Goal: Information Seeking & Learning: Learn about a topic

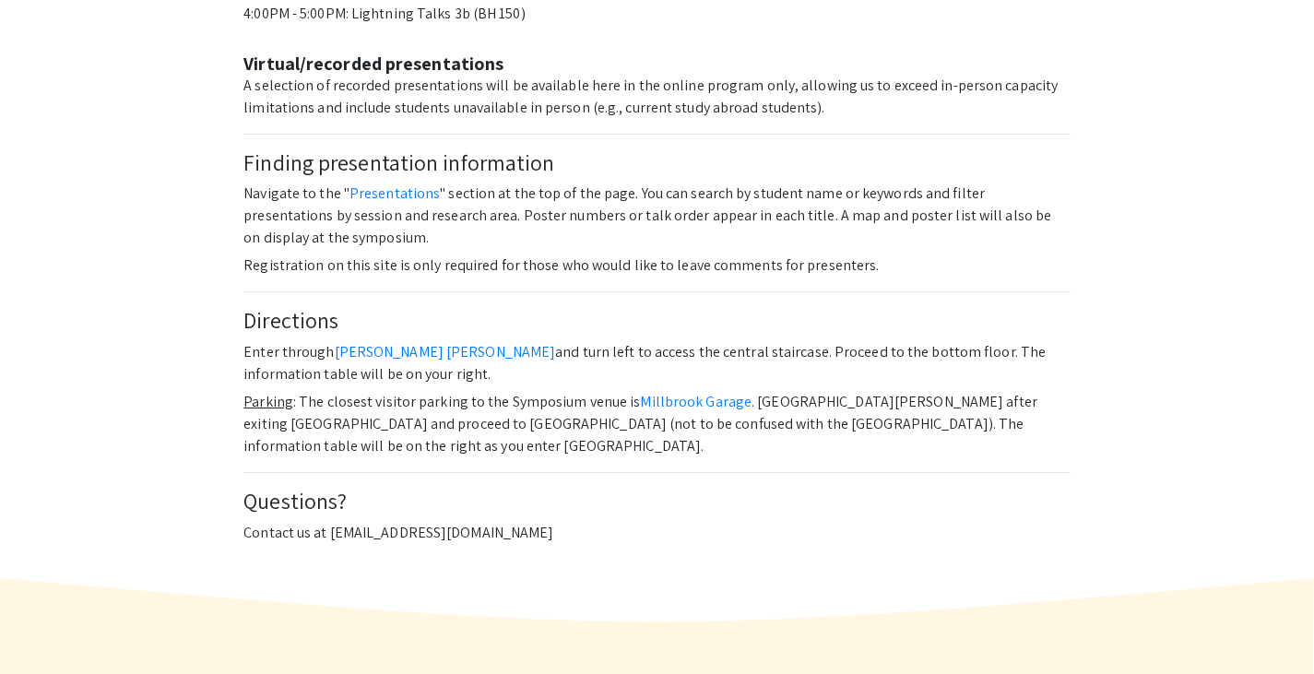
scroll to position [1377, 0]
click at [375, 183] on link "Presentations" at bounding box center [394, 192] width 90 height 19
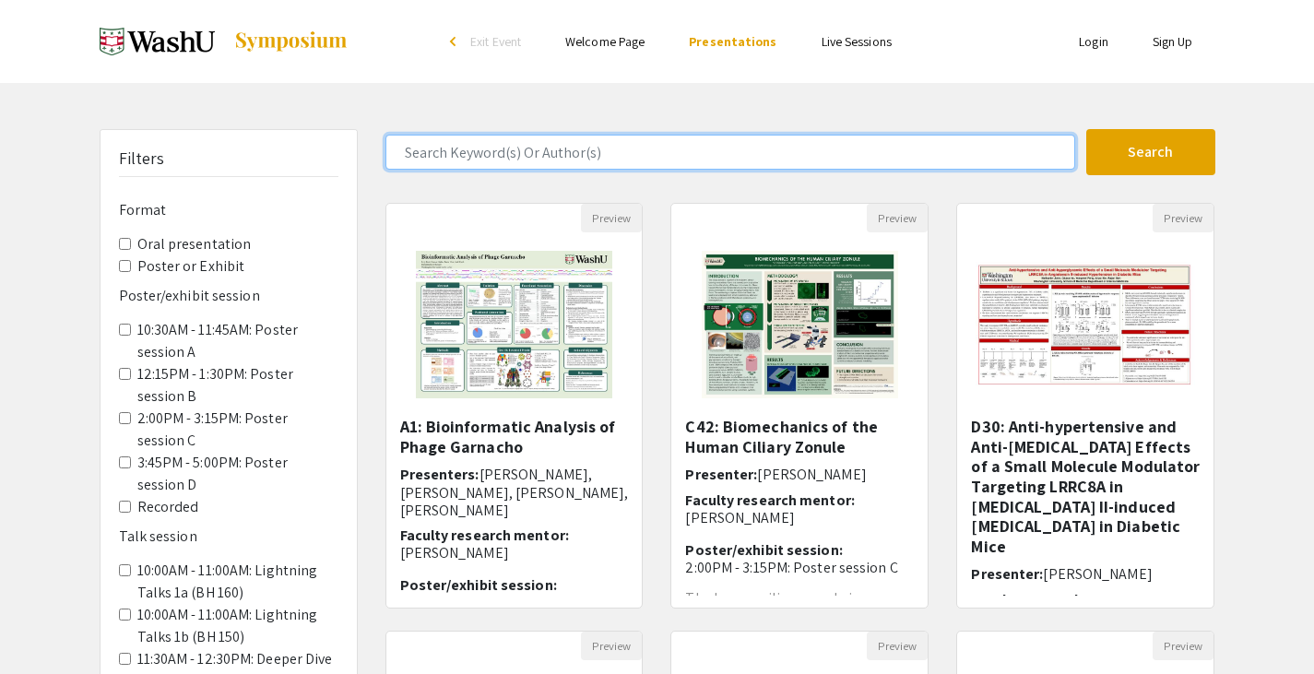
click at [468, 160] on input "Search Keyword(s) Or Author(s)" at bounding box center [730, 152] width 690 height 35
click at [1086, 129] on button "Search" at bounding box center [1150, 152] width 129 height 46
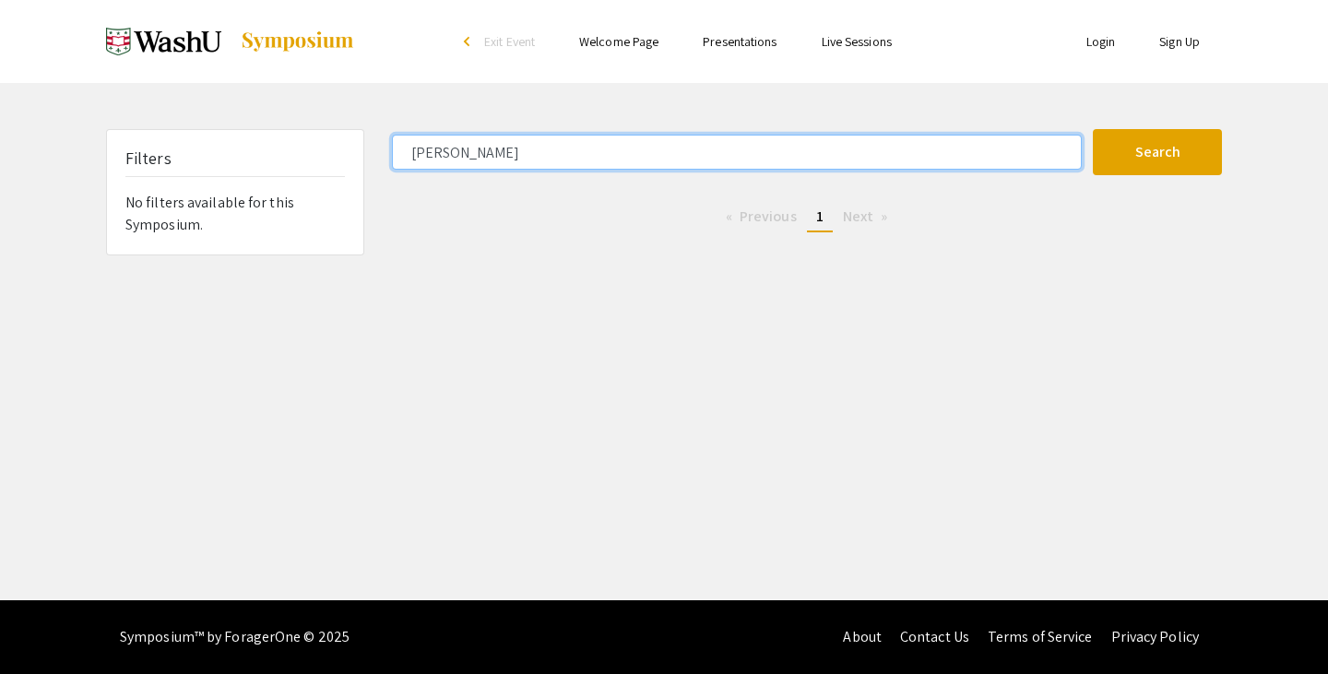
click at [739, 157] on input "[PERSON_NAME]" at bounding box center [737, 152] width 690 height 35
type input "Angel"
click at [1093, 129] on button "Search" at bounding box center [1157, 152] width 129 height 46
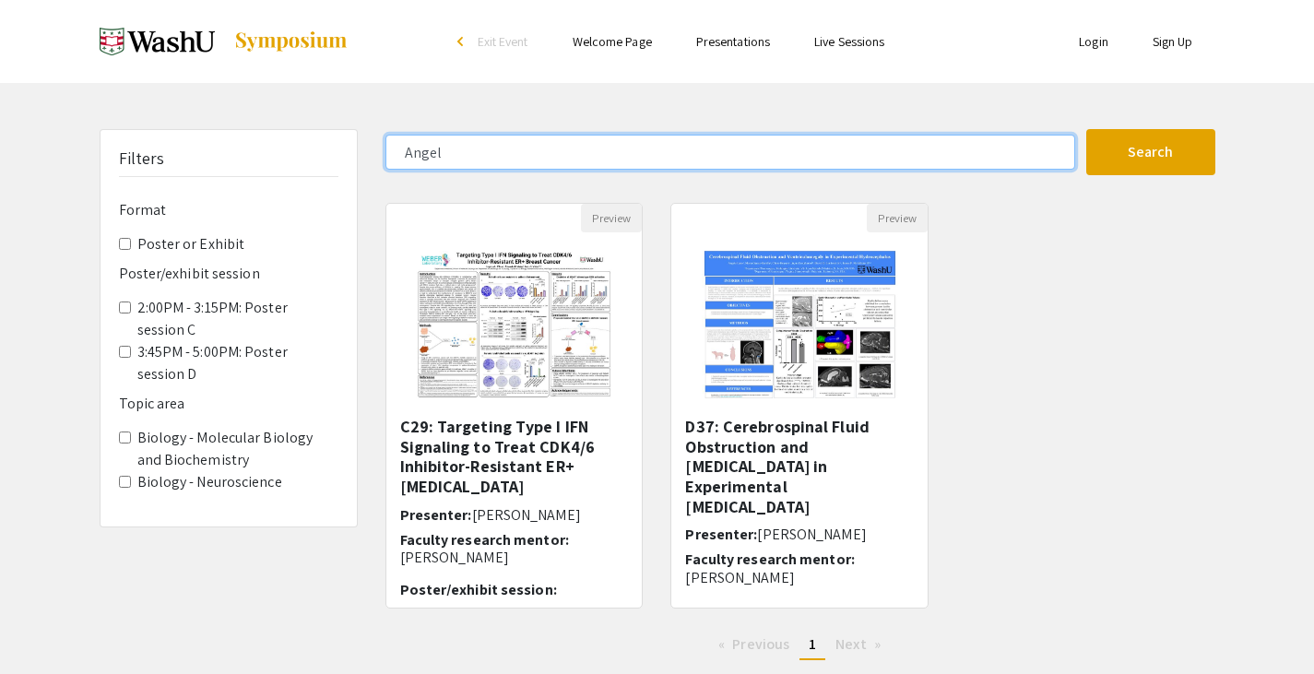
drag, startPoint x: 486, startPoint y: 155, endPoint x: 363, endPoint y: 152, distance: 122.7
click at [363, 152] on div "Filters Format Poster or Exhibit Poster/exhibit session 2:00PM - 3:15PM: Poster…" at bounding box center [657, 402] width 1143 height 546
click at [1086, 129] on button "Search" at bounding box center [1150, 152] width 129 height 46
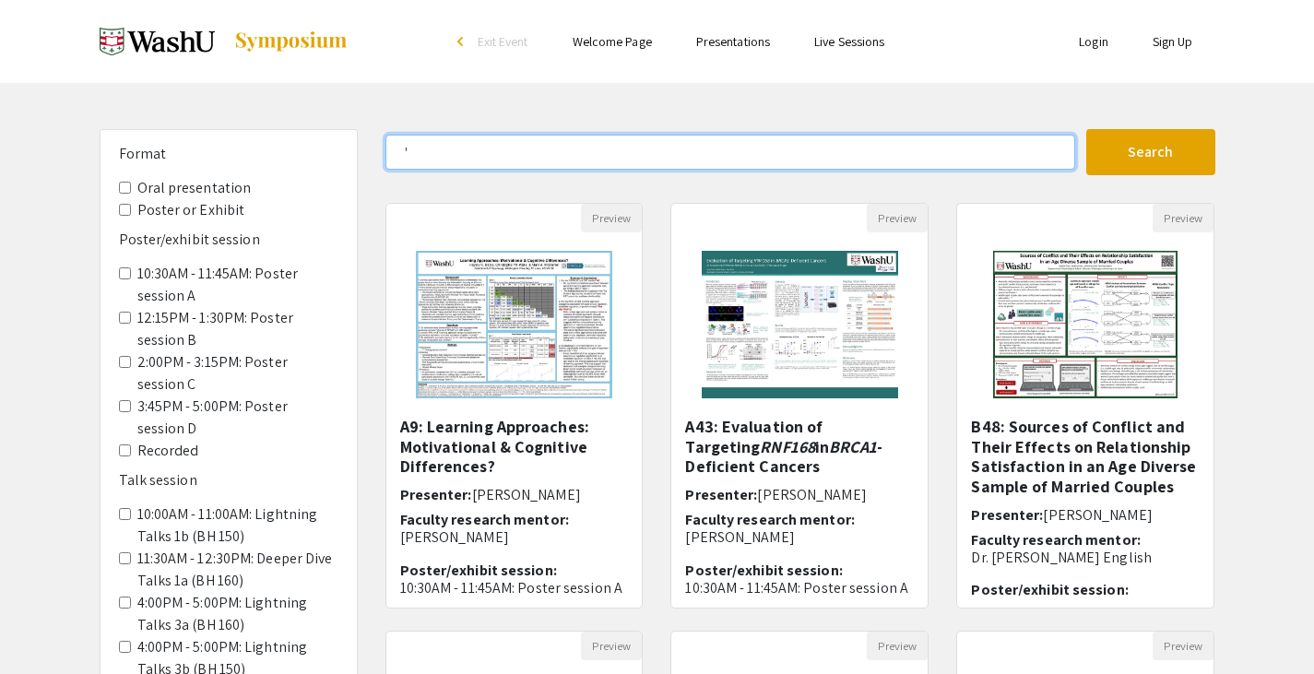
scroll to position [53, 0]
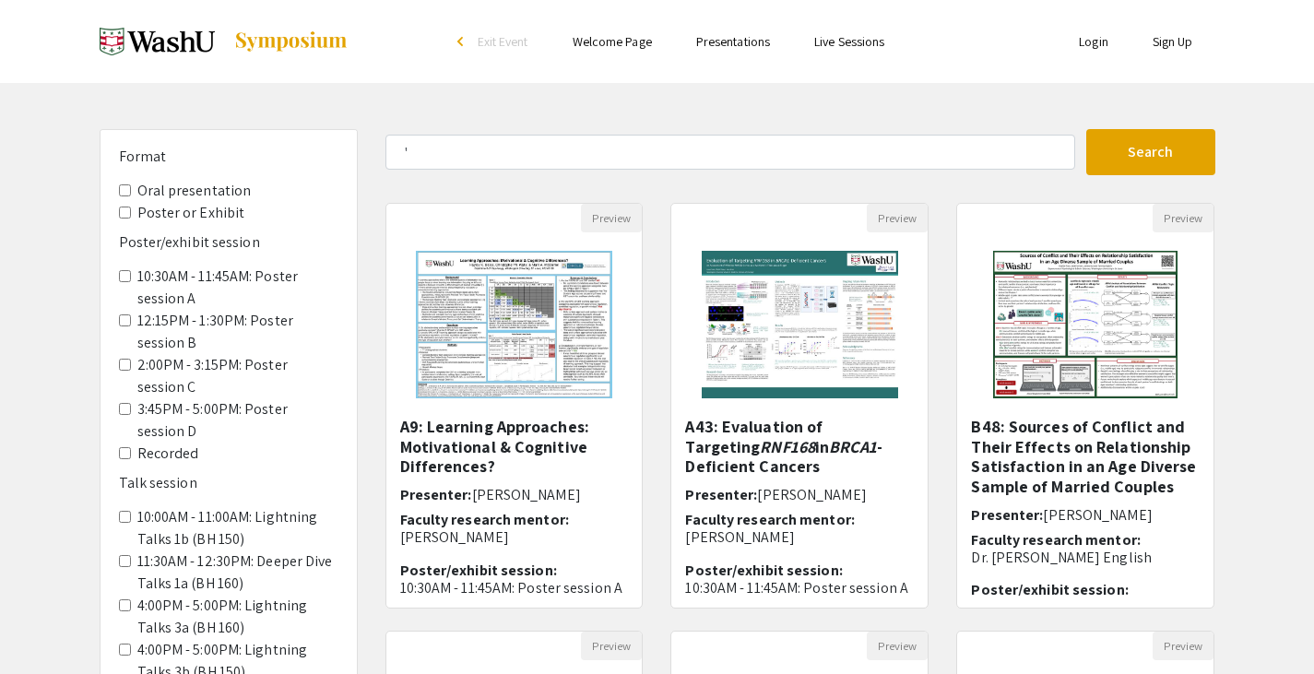
click at [124, 367] on C "2:00PM - 3:15PM: Poster session C" at bounding box center [125, 365] width 12 height 12
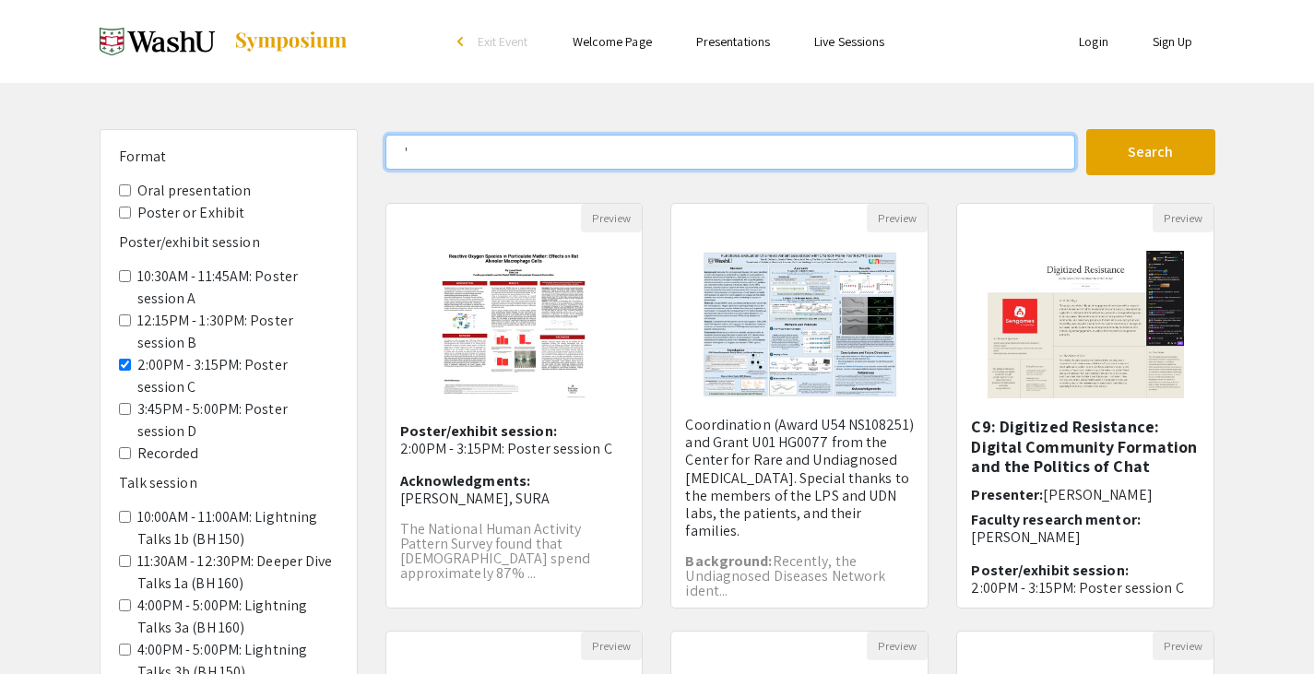
click at [651, 135] on input "'" at bounding box center [730, 152] width 690 height 35
type input "mutational analy"
click at [1086, 129] on button "Search" at bounding box center [1150, 152] width 129 height 46
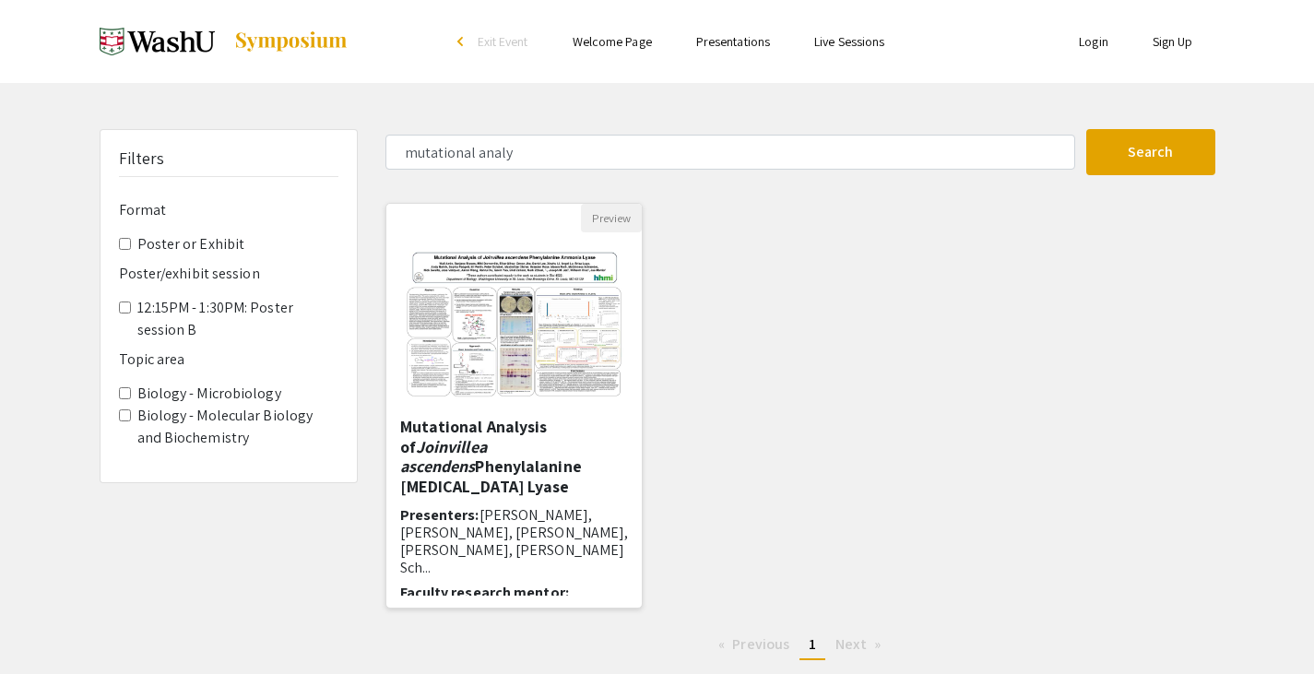
click at [482, 480] on div "Mutational Analysis of Joinvillea ascendens Phenylalanine Ammonia Lyase Present…" at bounding box center [514, 506] width 229 height 179
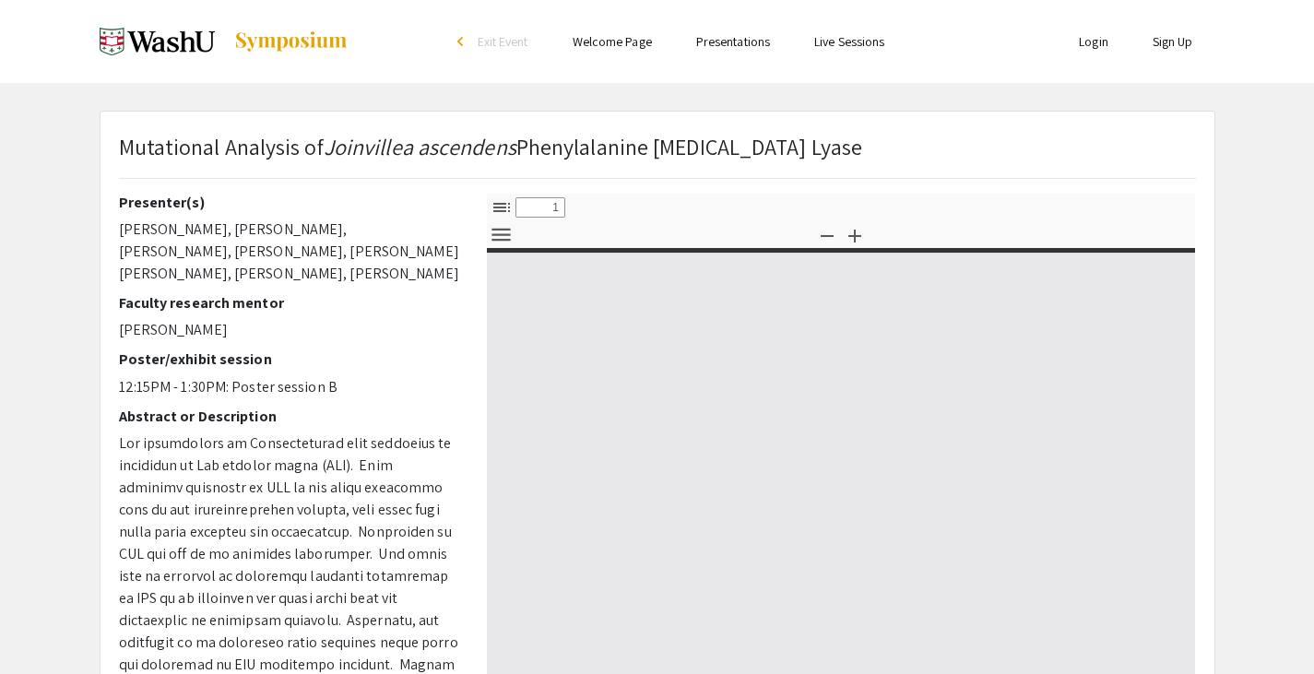
select select "custom"
type input "0"
select select "custom"
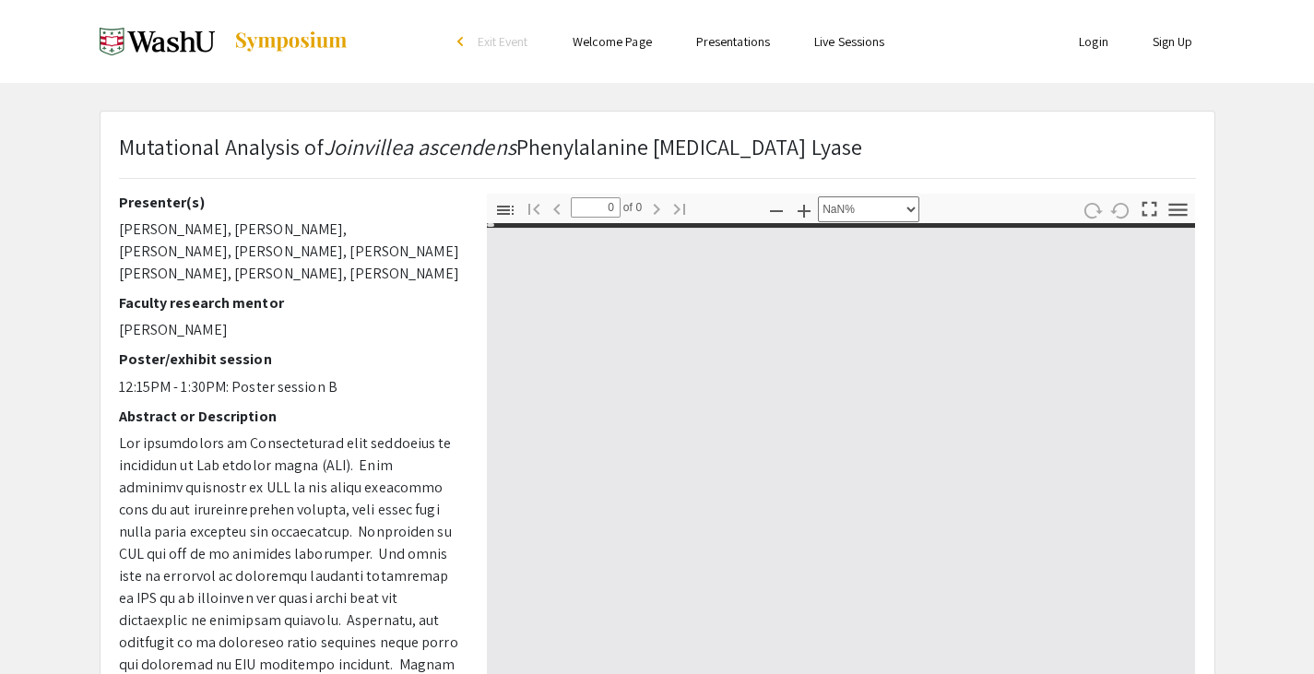
type input "1"
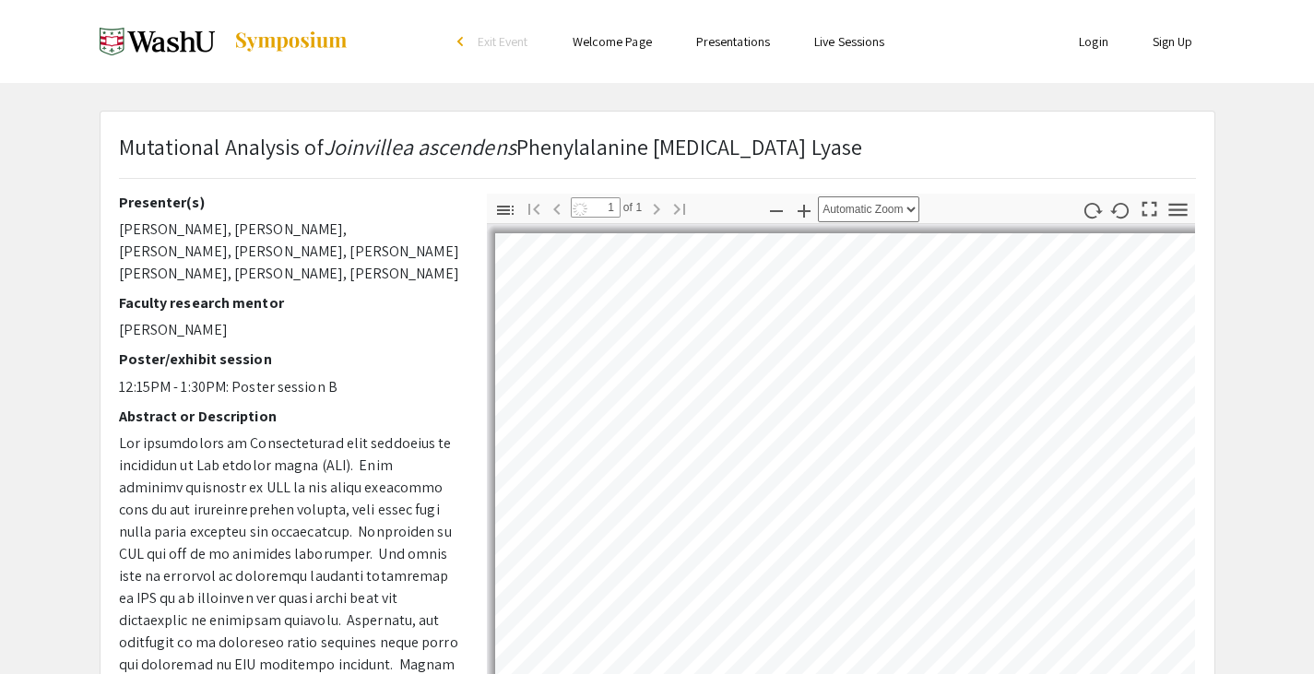
select select "auto"
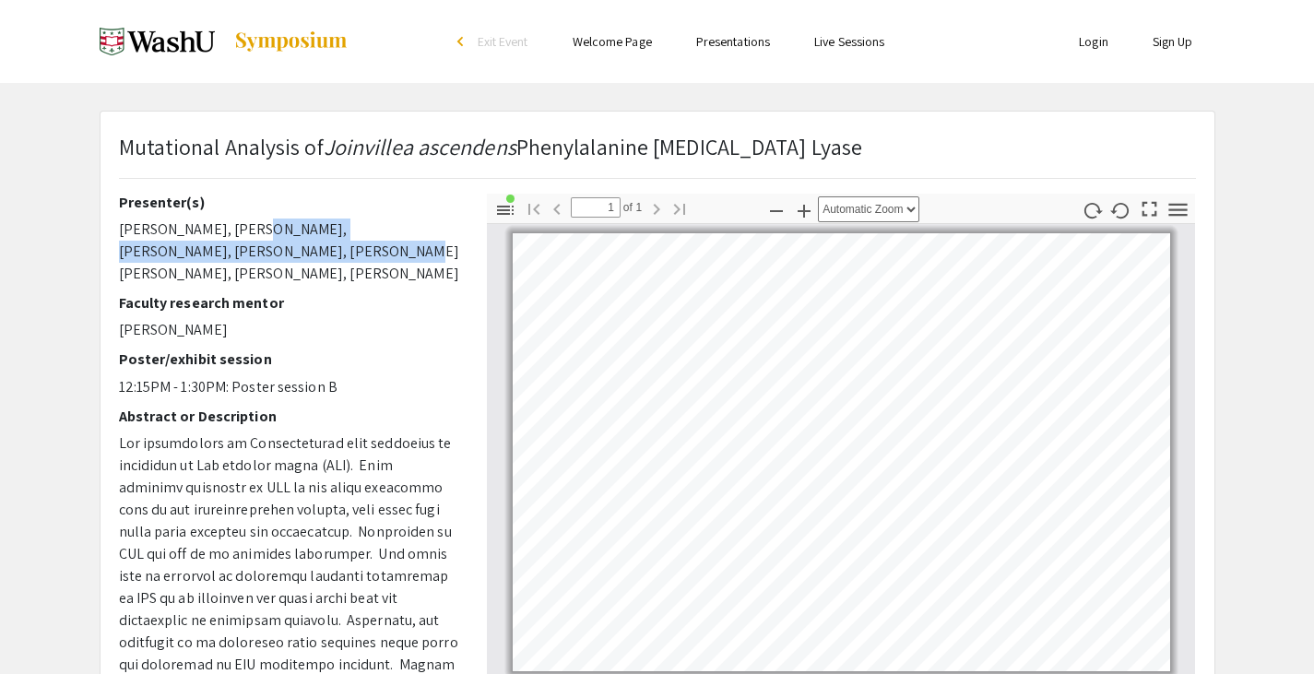
drag, startPoint x: 242, startPoint y: 235, endPoint x: 275, endPoint y: 251, distance: 36.7
click at [275, 251] on p "Hanrui Xu, Mason Roth, Devon Jha, Braden Rose, McGinness Schneider, Peter Ochal…" at bounding box center [289, 252] width 340 height 66
drag, startPoint x: 275, startPoint y: 251, endPoint x: 214, endPoint y: 244, distance: 61.2
click at [214, 244] on p "Hanrui Xu, Mason Roth, Devon Jha, Braden Rose, McGinness Schneider, Peter Ochal…" at bounding box center [289, 252] width 340 height 66
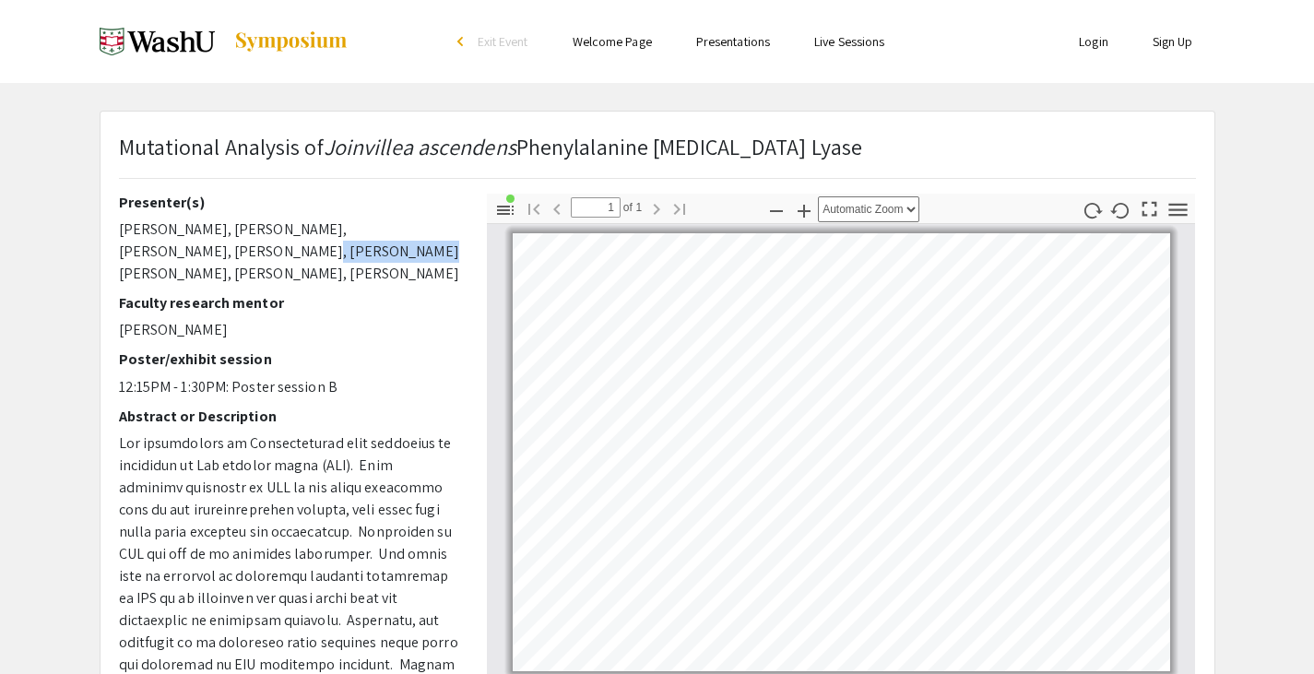
click at [214, 244] on p "Hanrui Xu, Mason Roth, Devon Jha, Braden Rose, McGinness Schneider, Peter Ochal…" at bounding box center [289, 252] width 340 height 66
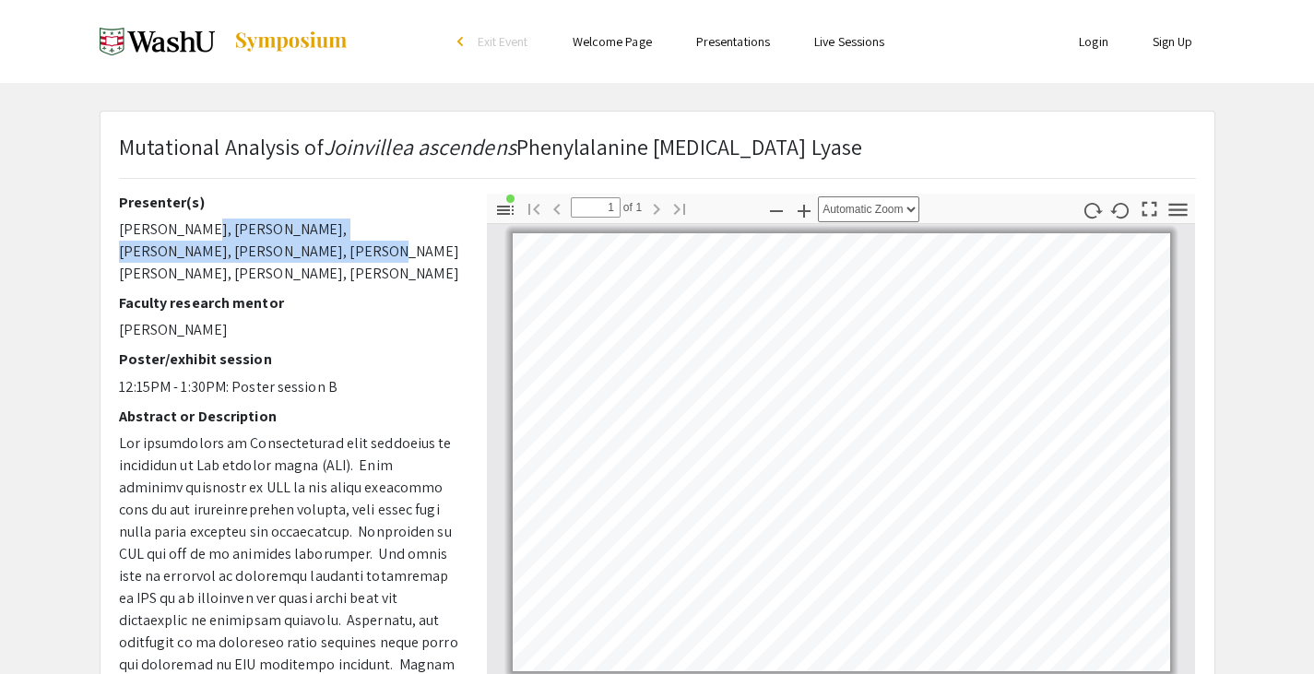
drag, startPoint x: 214, startPoint y: 244, endPoint x: 181, endPoint y: 231, distance: 36.0
click at [181, 231] on p "Hanrui Xu, Mason Roth, Devon Jha, Braden Rose, McGinness Schneider, Peter Ochal…" at bounding box center [289, 252] width 340 height 66
drag, startPoint x: 181, startPoint y: 231, endPoint x: 260, endPoint y: 259, distance: 84.3
click at [260, 259] on p "Hanrui Xu, Mason Roth, Devon Jha, Braden Rose, McGinness Schneider, Peter Ochal…" at bounding box center [289, 252] width 340 height 66
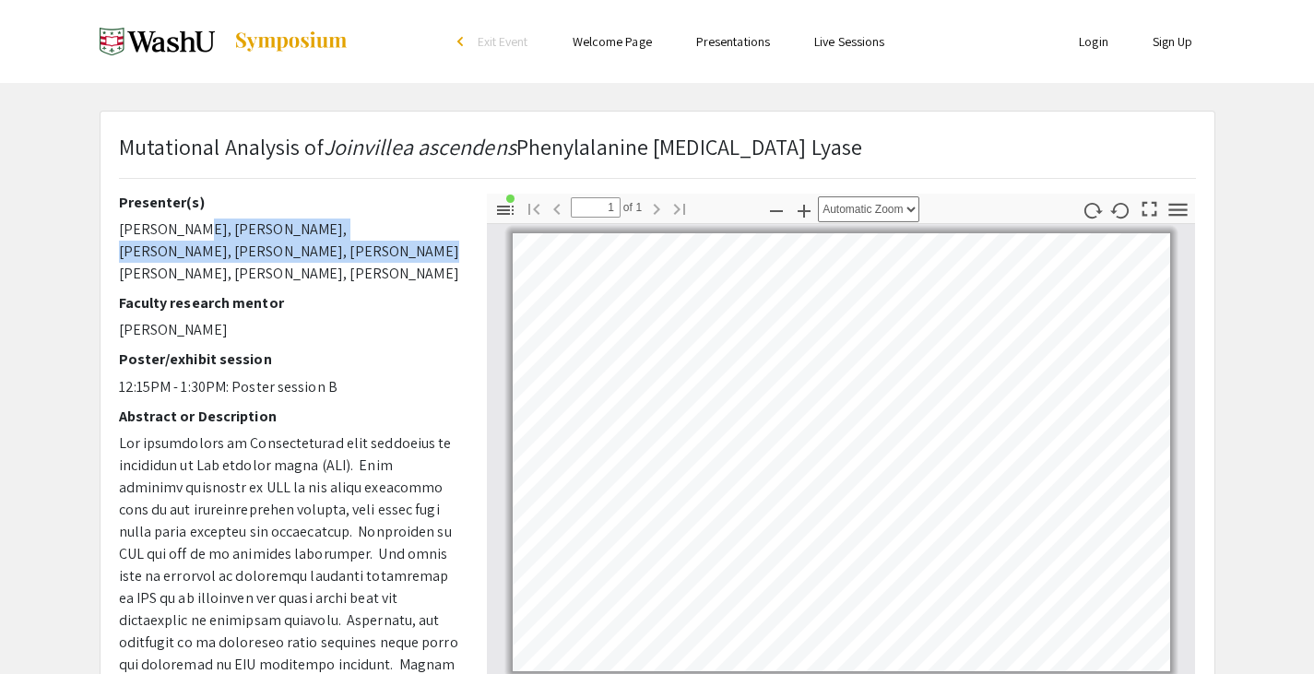
click at [260, 259] on p "Hanrui Xu, Mason Roth, Devon Jha, Braden Rose, McGinness Schneider, Peter Ochal…" at bounding box center [289, 252] width 340 height 66
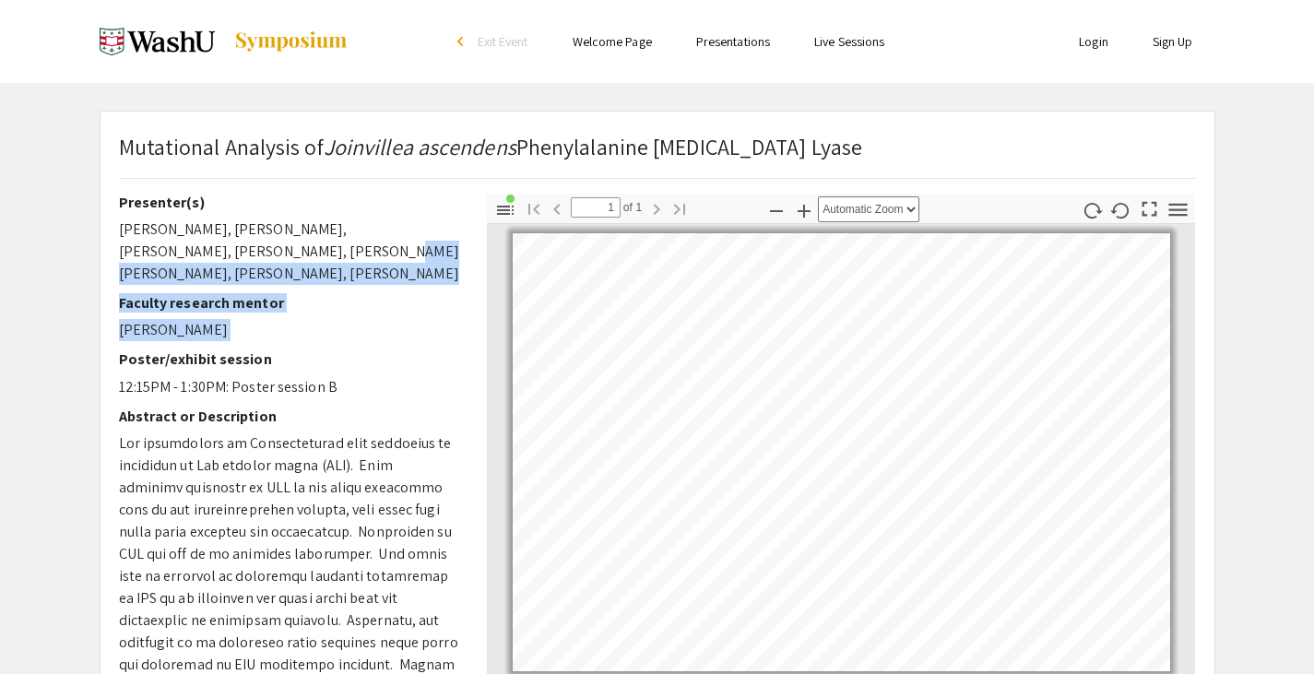
drag, startPoint x: 260, startPoint y: 259, endPoint x: 259, endPoint y: 301, distance: 41.5
click at [259, 301] on div "Presenter(s) Hanrui Xu, Mason Roth, Devon Jha, Braden Rose, McGinness Schneider…" at bounding box center [289, 516] width 340 height 645
click at [259, 319] on p "Wilhelm Cruz" at bounding box center [289, 330] width 340 height 22
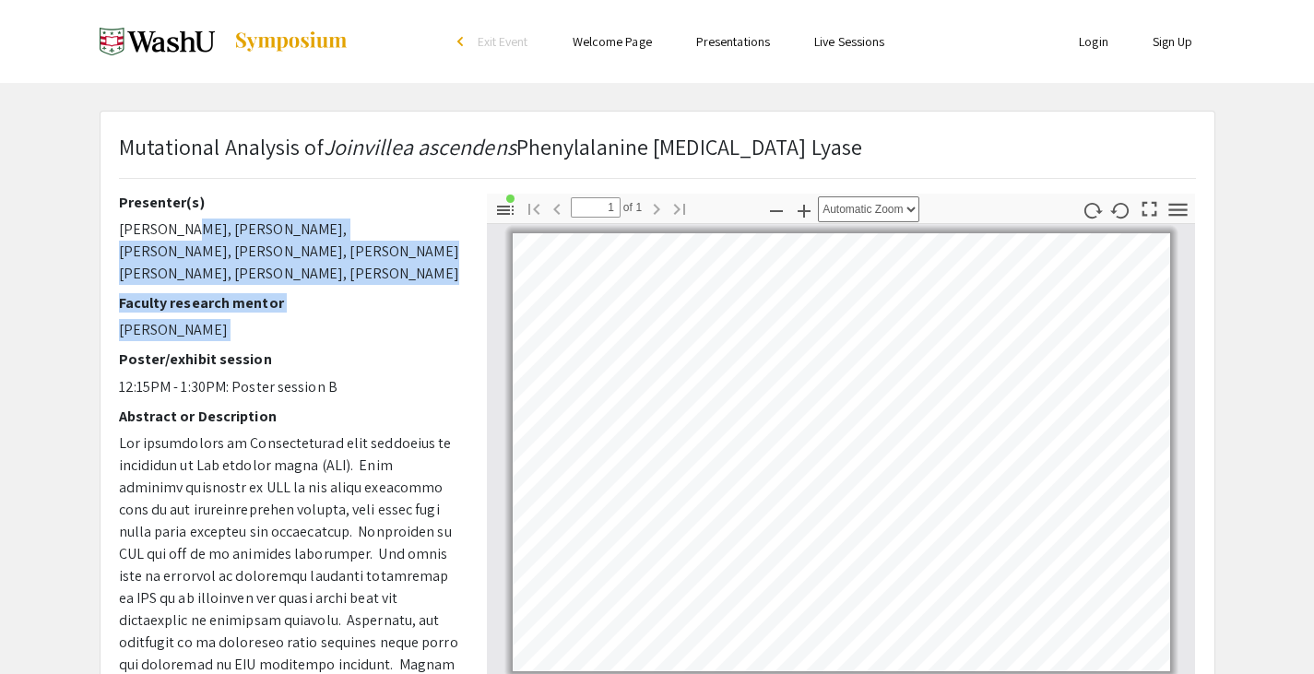
drag, startPoint x: 259, startPoint y: 301, endPoint x: 176, endPoint y: 239, distance: 103.5
click at [176, 239] on div "Presenter(s) Hanrui Xu, Mason Roth, Devon Jha, Braden Rose, McGinness Schneider…" at bounding box center [289, 516] width 340 height 645
click at [176, 239] on p "Hanrui Xu, Mason Roth, Devon Jha, Braden Rose, McGinness Schneider, Peter Ochal…" at bounding box center [289, 252] width 340 height 66
drag, startPoint x: 176, startPoint y: 239, endPoint x: 225, endPoint y: 301, distance: 78.8
click at [225, 301] on div "Presenter(s) Hanrui Xu, Mason Roth, Devon Jha, Braden Rose, McGinness Schneider…" at bounding box center [289, 516] width 340 height 645
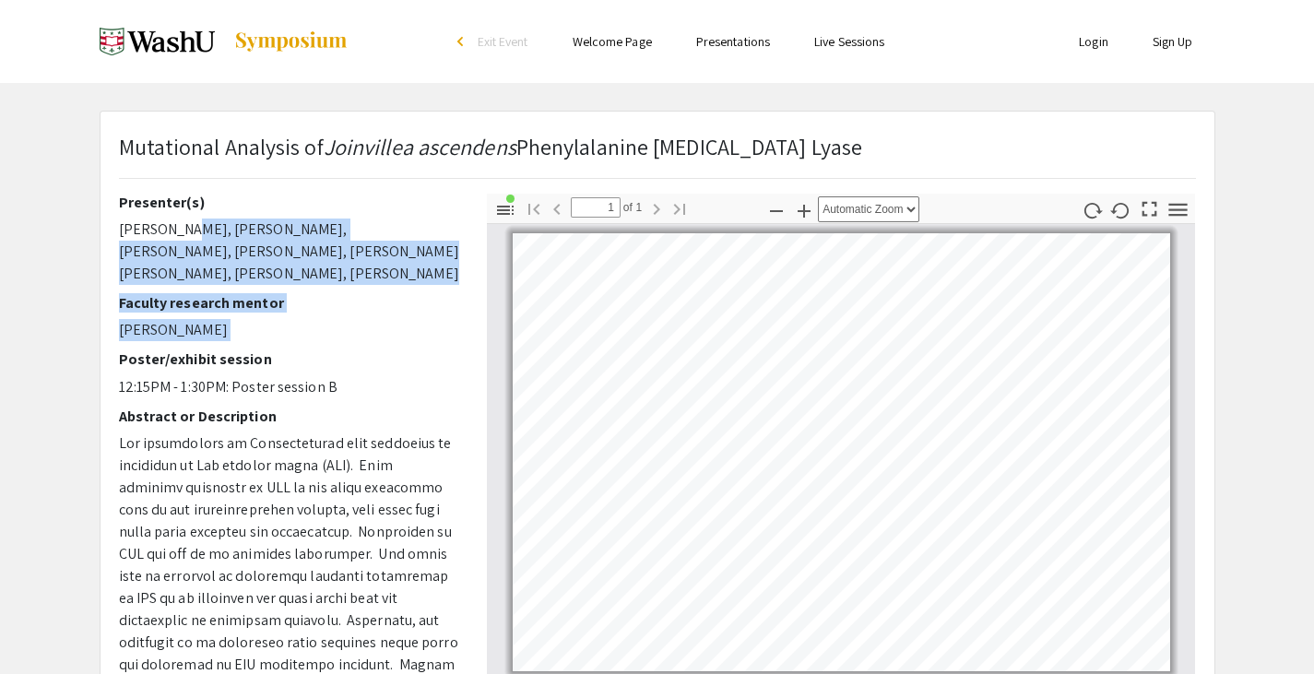
click at [225, 319] on p "Wilhelm Cruz" at bounding box center [289, 330] width 340 height 22
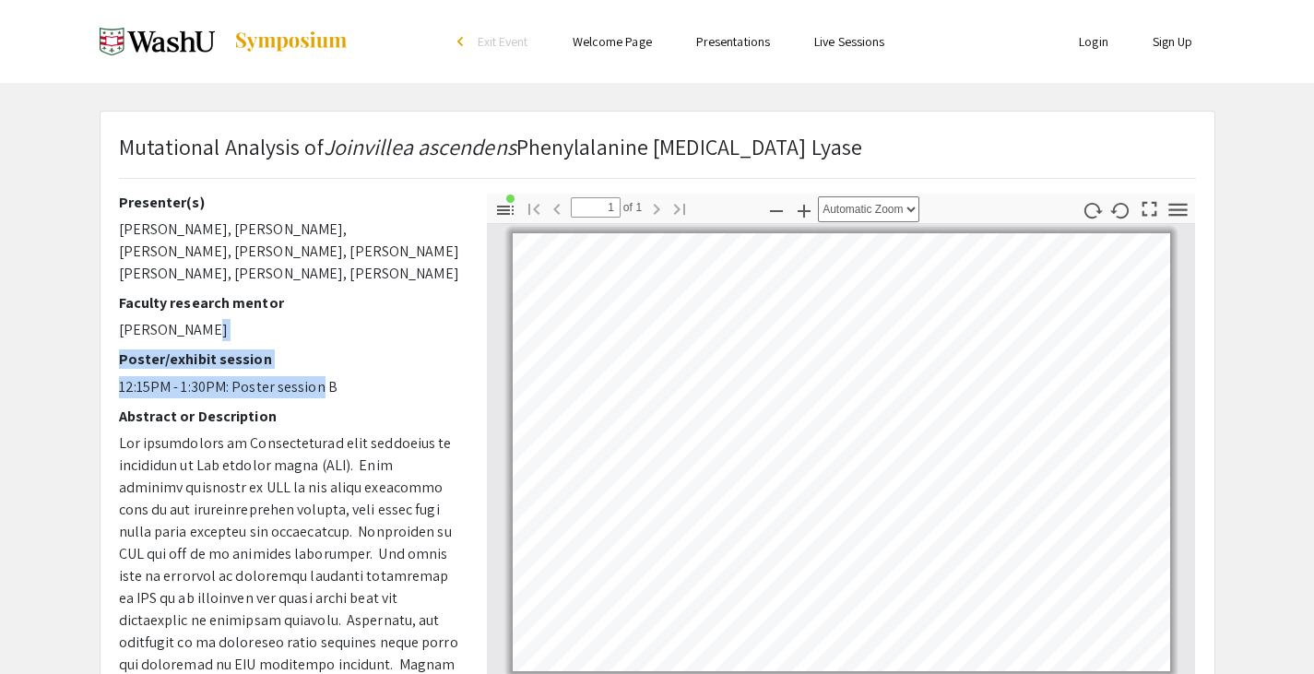
drag, startPoint x: 225, startPoint y: 301, endPoint x: 271, endPoint y: 361, distance: 75.6
click at [271, 361] on div "Presenter(s) Hanrui Xu, Mason Roth, Devon Jha, Braden Rose, McGinness Schneider…" at bounding box center [289, 516] width 340 height 645
click at [271, 376] on p "12:15PM - 1:30PM: Poster session B" at bounding box center [289, 387] width 340 height 22
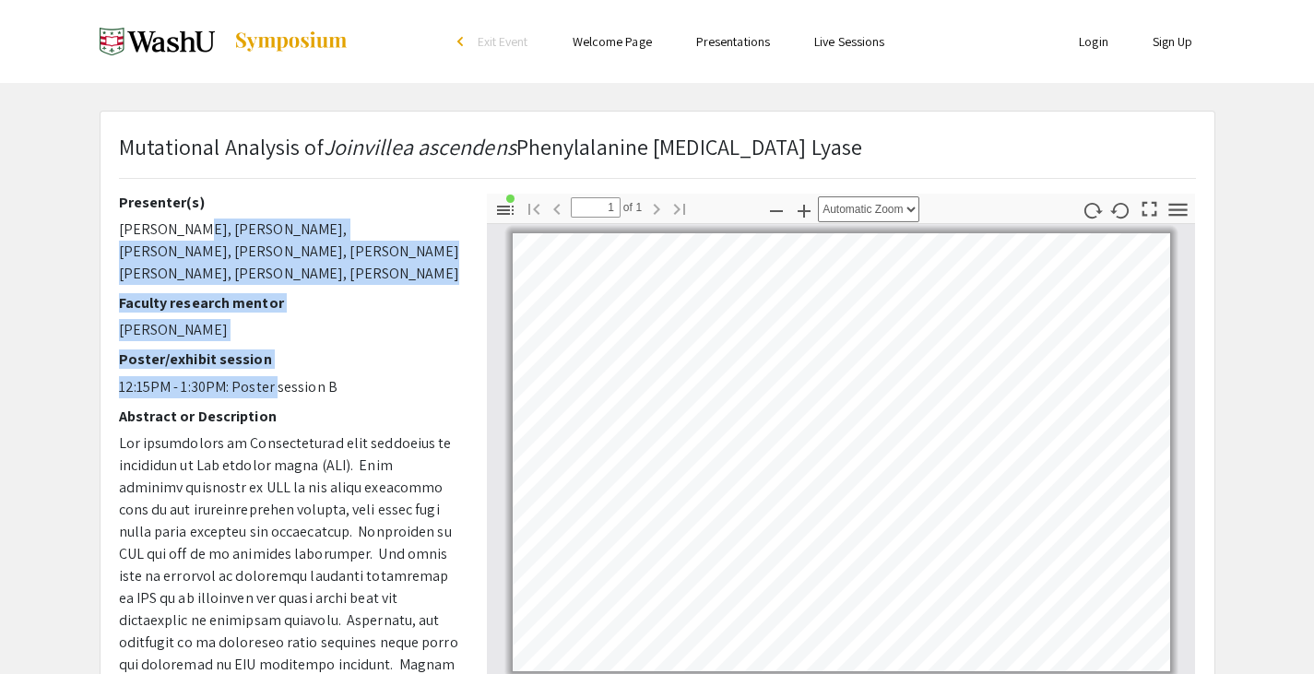
drag, startPoint x: 271, startPoint y: 361, endPoint x: 182, endPoint y: 233, distance: 155.5
click at [182, 233] on div "Presenter(s) Hanrui Xu, Mason Roth, Devon Jha, Braden Rose, McGinness Schneider…" at bounding box center [289, 516] width 340 height 645
click at [182, 233] on p "Hanrui Xu, Mason Roth, Devon Jha, Braden Rose, McGinness Schneider, Peter Ochal…" at bounding box center [289, 252] width 340 height 66
drag, startPoint x: 182, startPoint y: 233, endPoint x: 318, endPoint y: 277, distance: 143.2
click at [318, 277] on div "Presenter(s) Hanrui Xu, Mason Roth, Devon Jha, Braden Rose, McGinness Schneider…" at bounding box center [289, 516] width 340 height 645
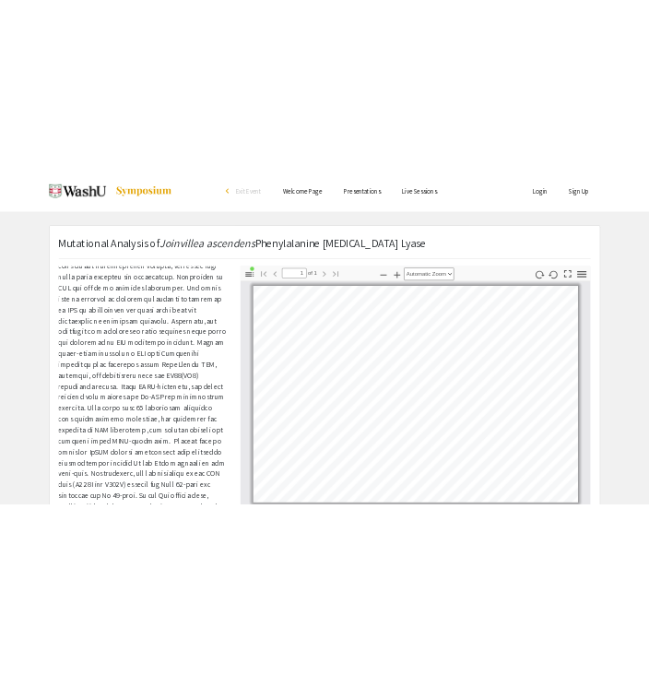
scroll to position [6, 0]
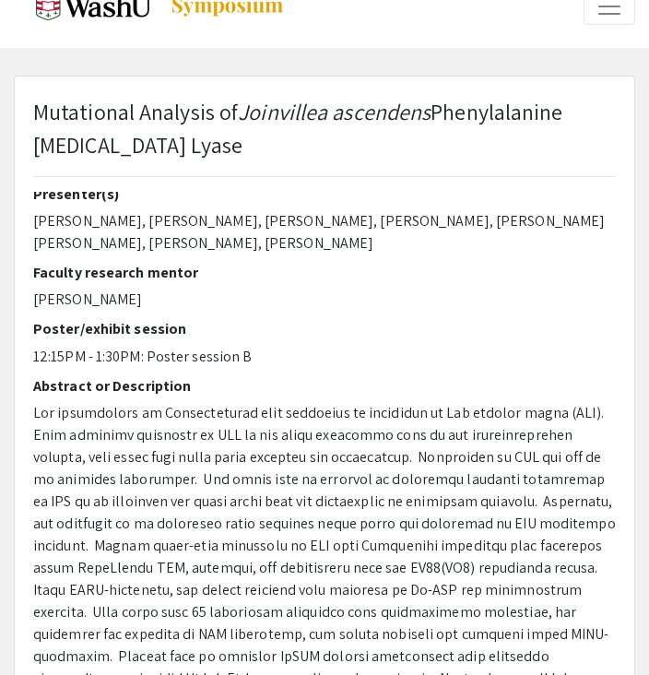
click at [374, 379] on h2 "Abstract or Description" at bounding box center [324, 386] width 583 height 18
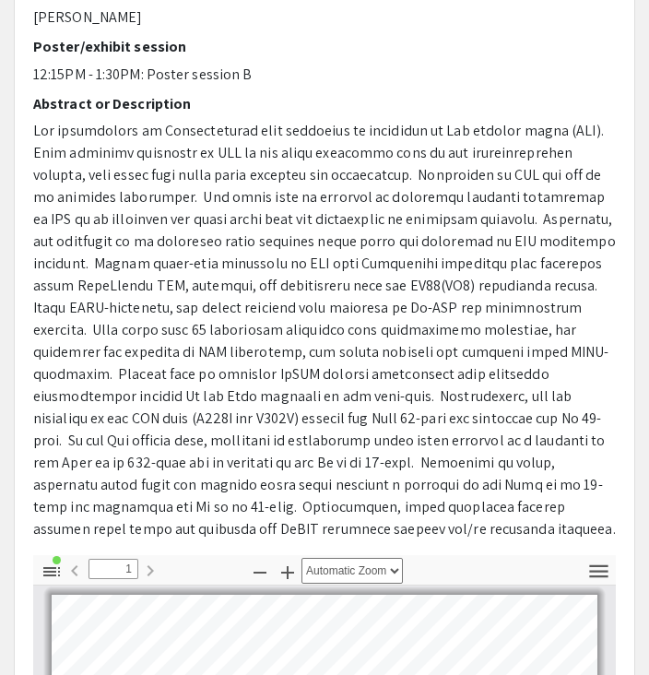
scroll to position [318, 0]
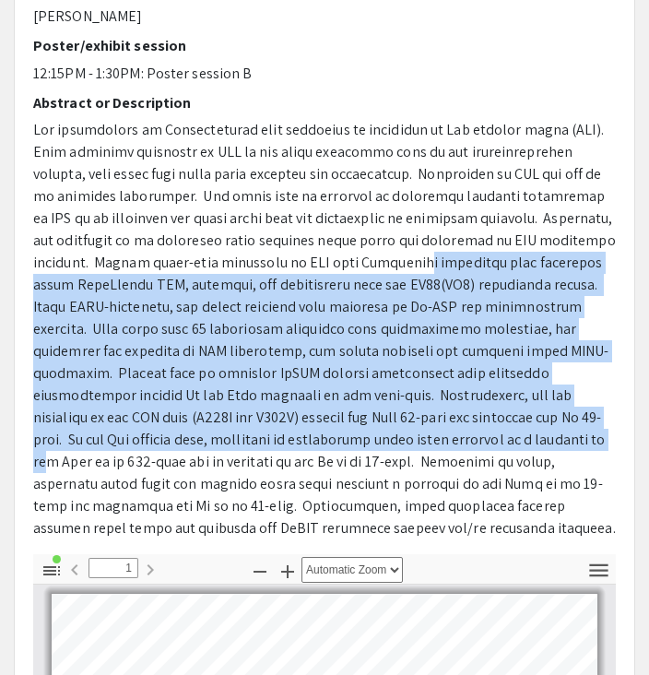
drag, startPoint x: 296, startPoint y: 252, endPoint x: 366, endPoint y: 448, distance: 208.5
click at [366, 448] on p at bounding box center [324, 329] width 583 height 420
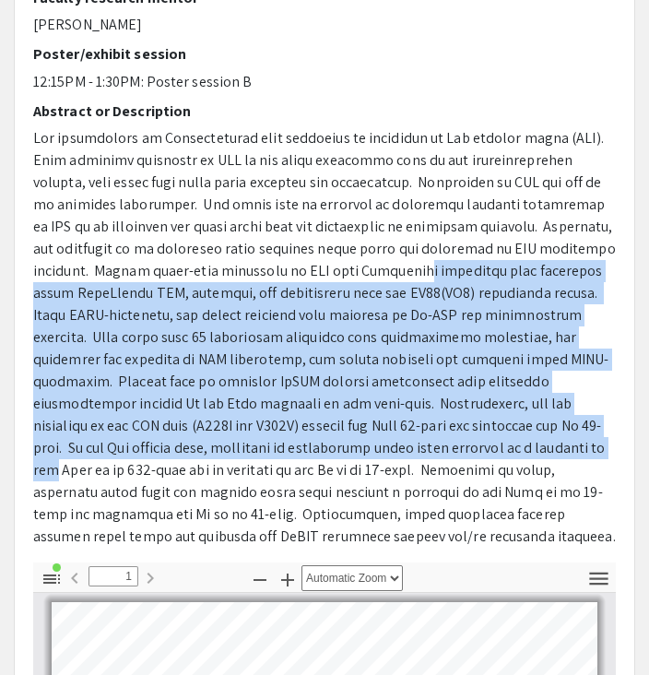
scroll to position [304, 0]
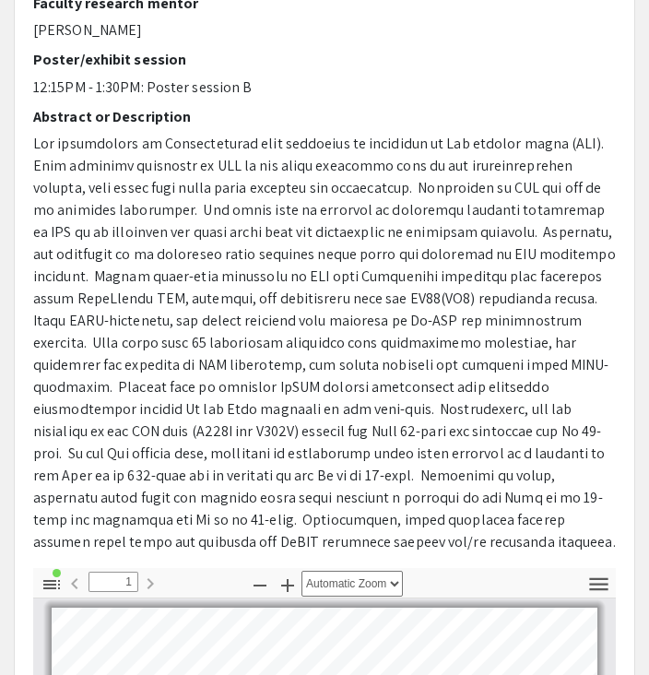
click at [129, 148] on span at bounding box center [324, 343] width 583 height 418
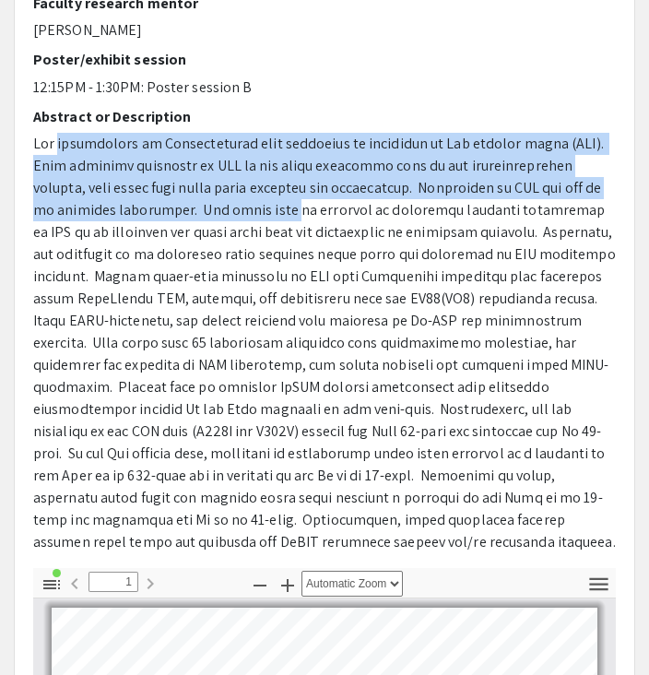
drag, startPoint x: 129, startPoint y: 148, endPoint x: 255, endPoint y: 211, distance: 140.6
click at [255, 211] on span at bounding box center [324, 343] width 583 height 418
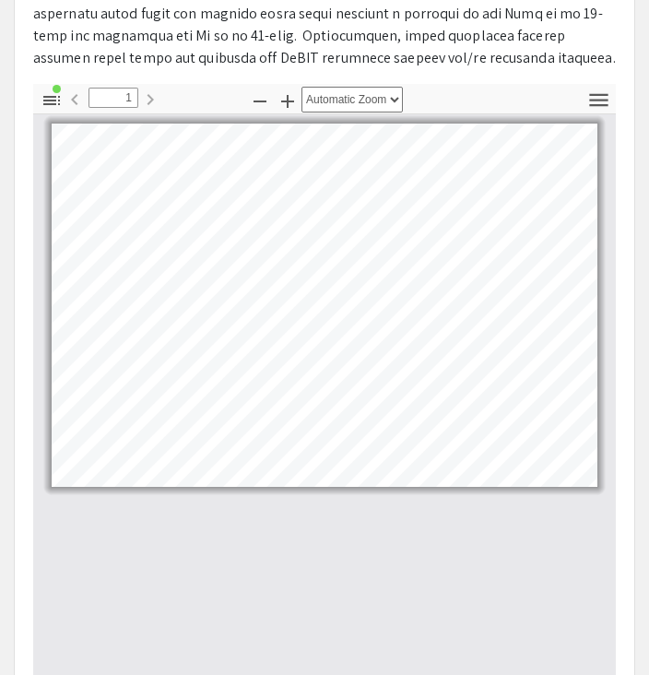
scroll to position [789, 0]
